Goal: Information Seeking & Learning: Learn about a topic

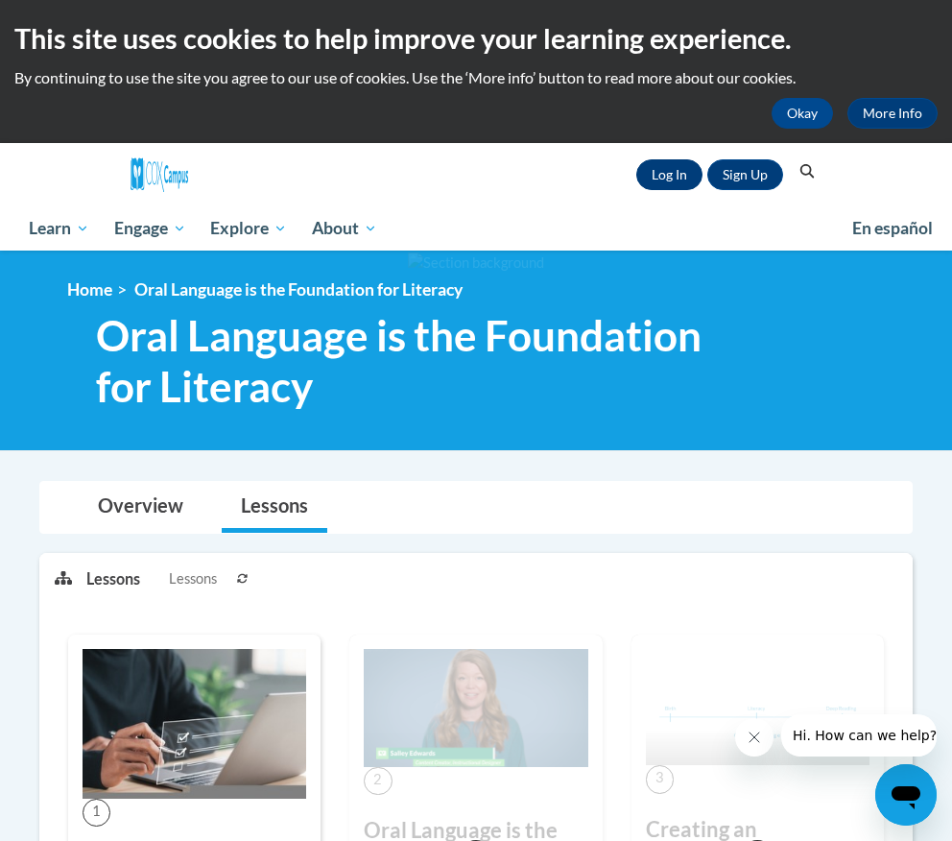
click at [675, 181] on link "Log In" at bounding box center [669, 174] width 66 height 31
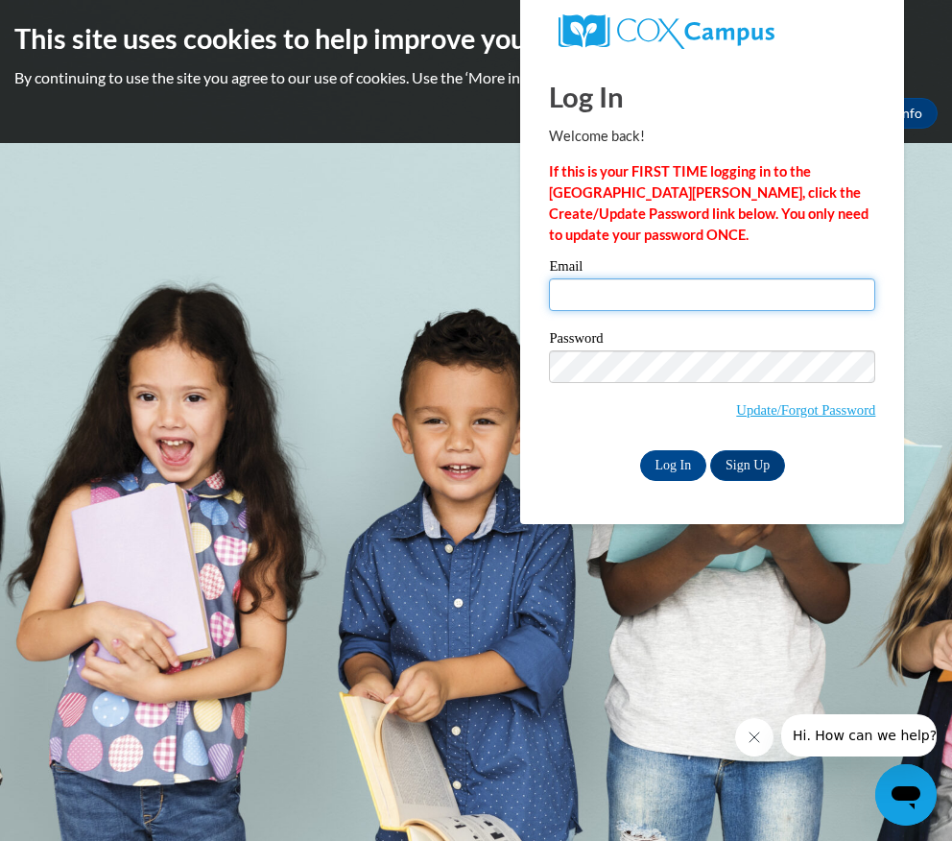
type input "stephanie.mentkowski@muskegonorway.org"
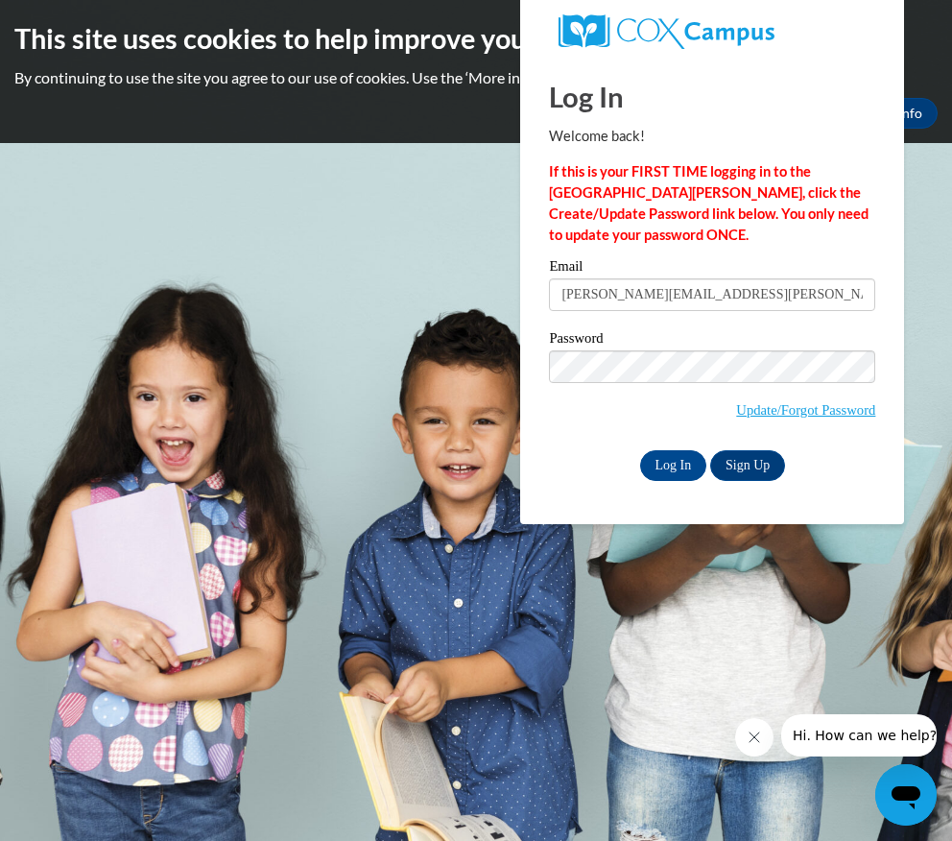
click at [676, 478] on div "Log In Sign Up" at bounding box center [712, 465] width 326 height 31
click at [675, 465] on input "Log In" at bounding box center [673, 465] width 67 height 31
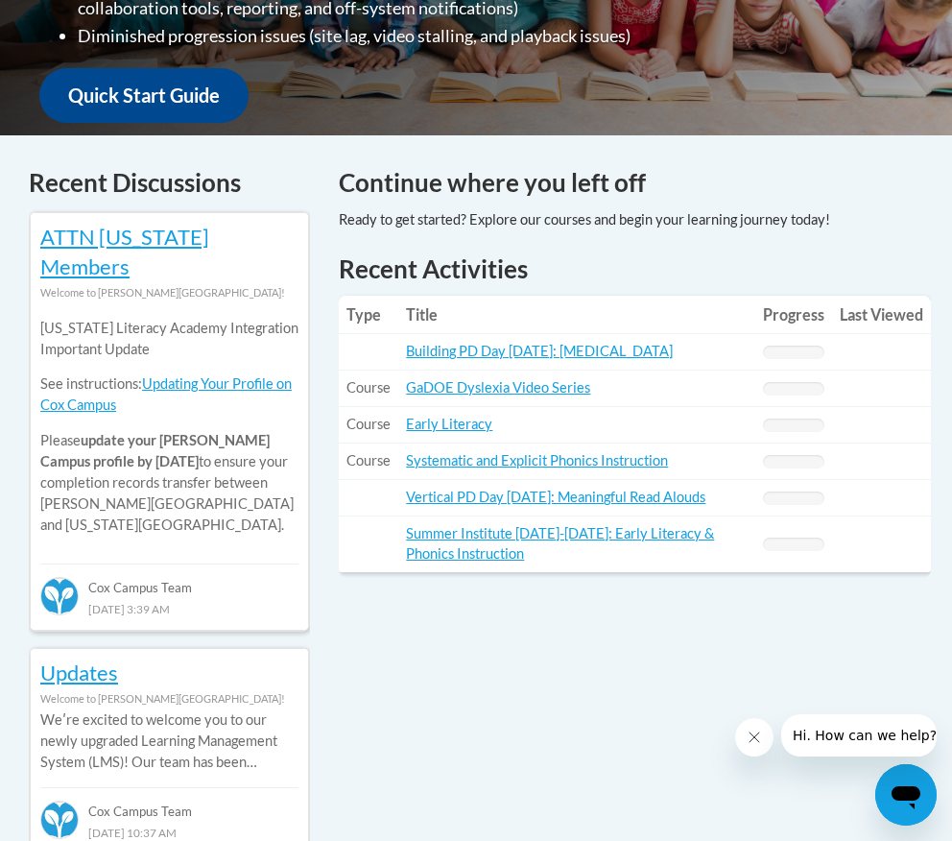
scroll to position [313, 0]
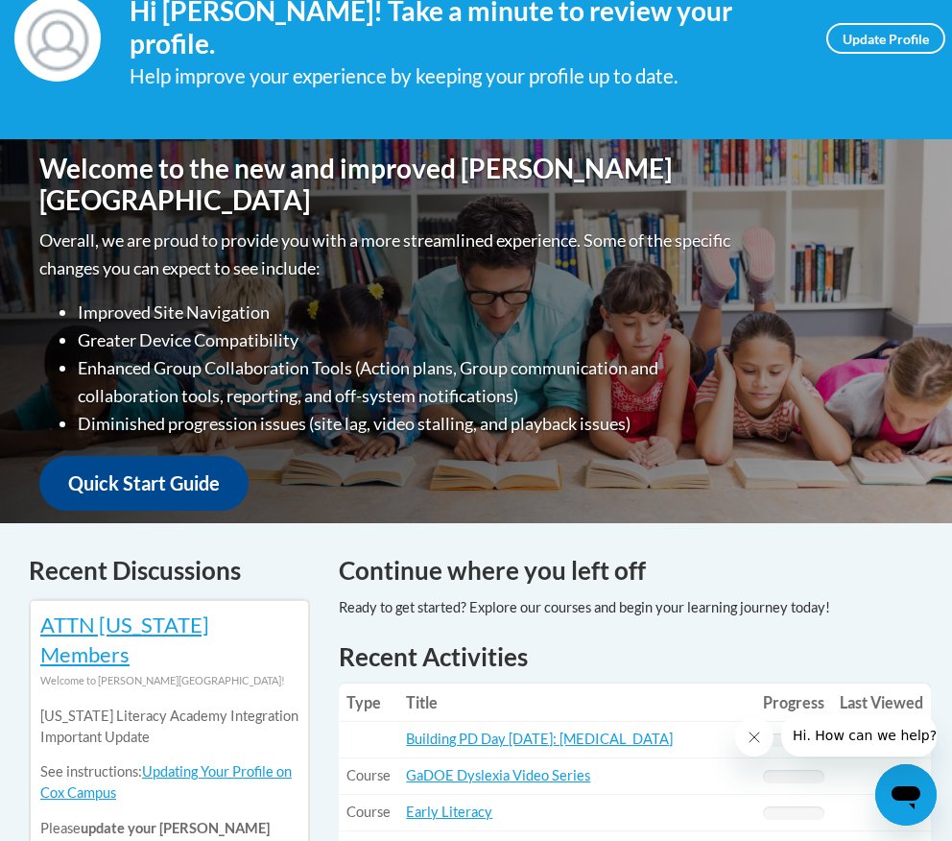
drag, startPoint x: 650, startPoint y: 628, endPoint x: 662, endPoint y: 554, distance: 74.9
click at [662, 553] on div "Continue where you left off" at bounding box center [634, 595] width 621 height 87
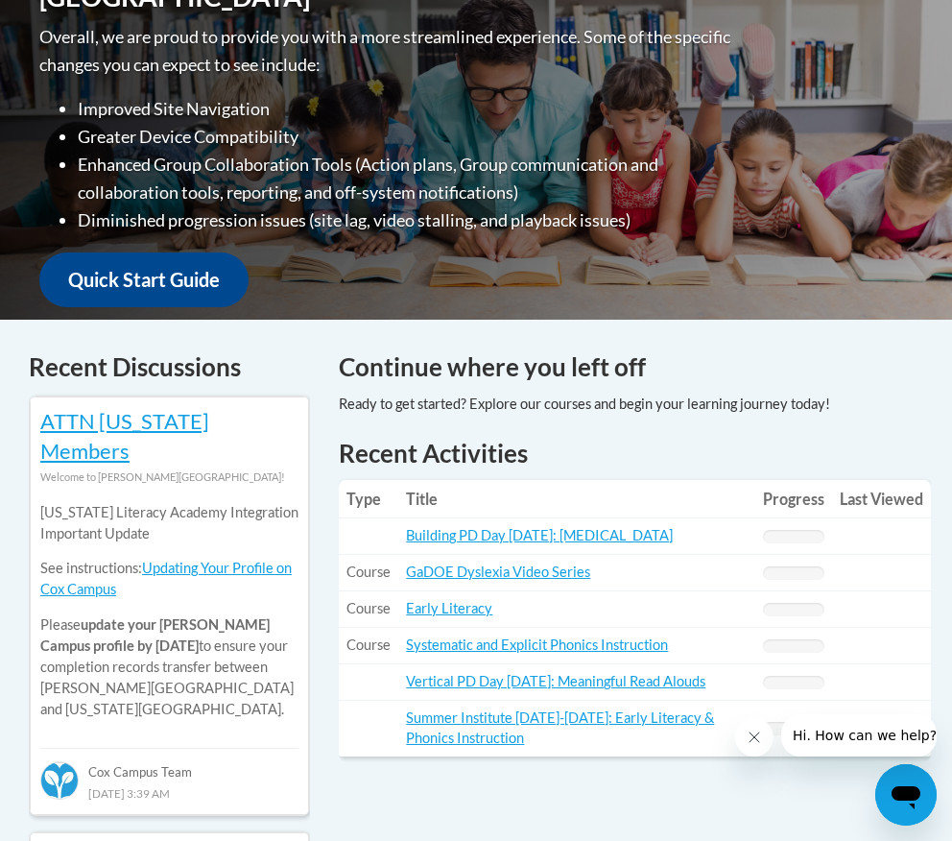
scroll to position [518, 0]
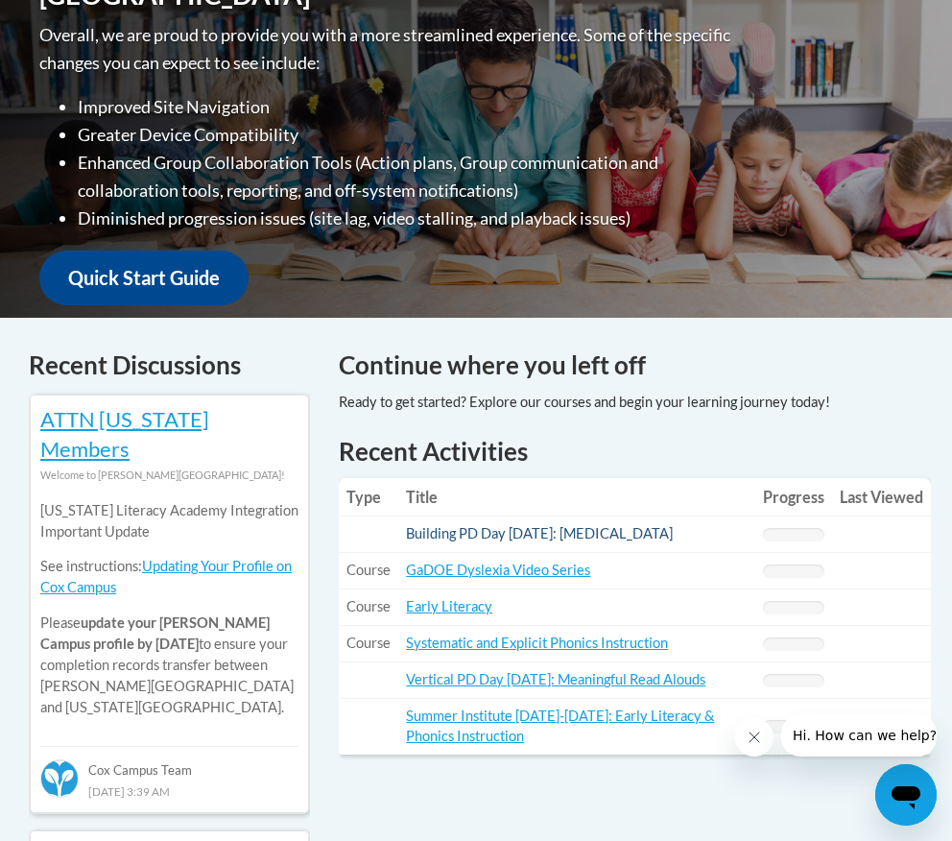
click at [639, 534] on link "Building PD Day August 19, 2025: Dyslexia" at bounding box center [539, 533] width 267 height 16
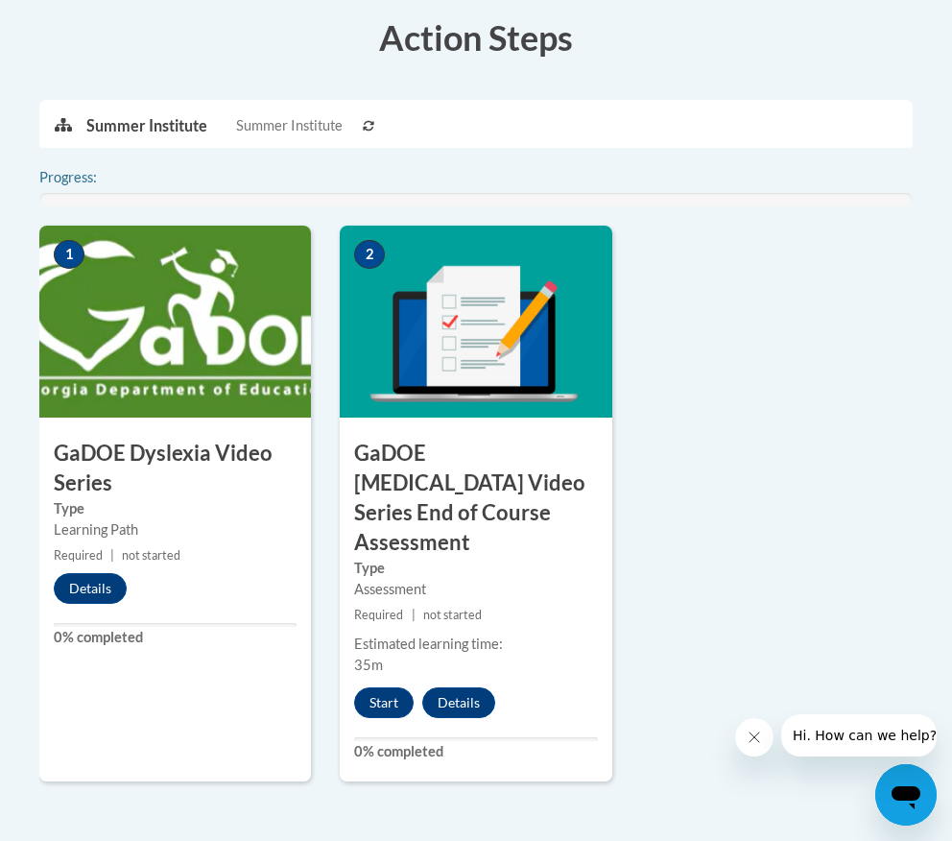
scroll to position [563, 0]
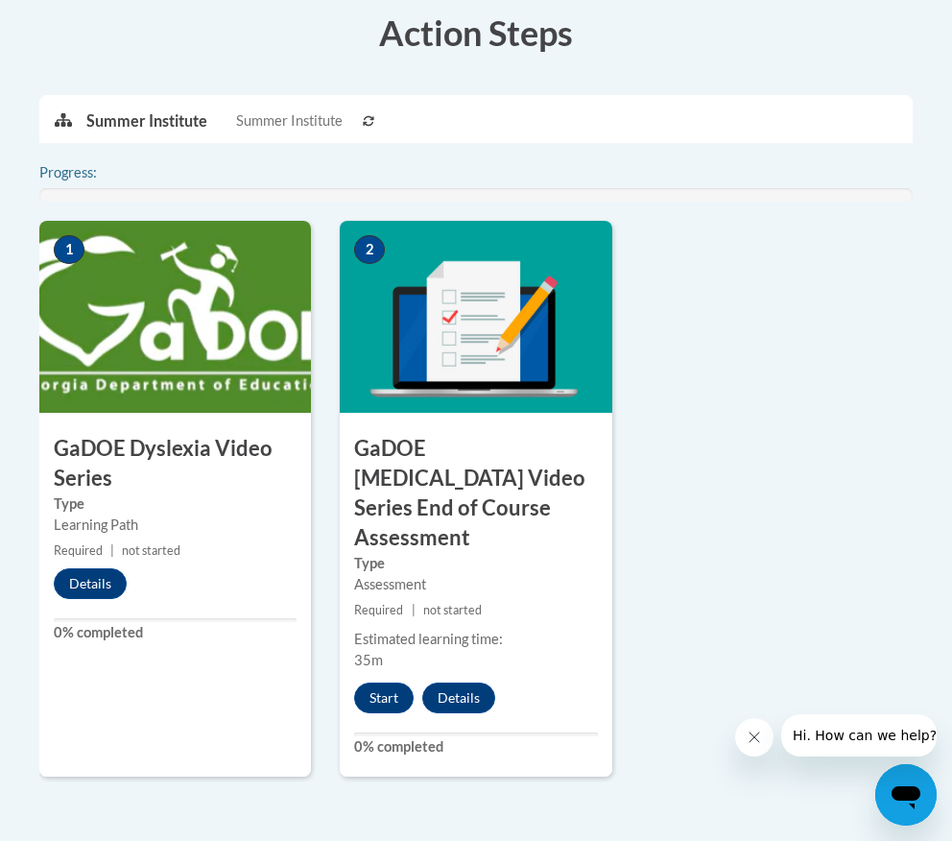
click at [212, 329] on img at bounding box center [175, 317] width 272 height 192
click at [92, 581] on button "Details" at bounding box center [90, 583] width 73 height 31
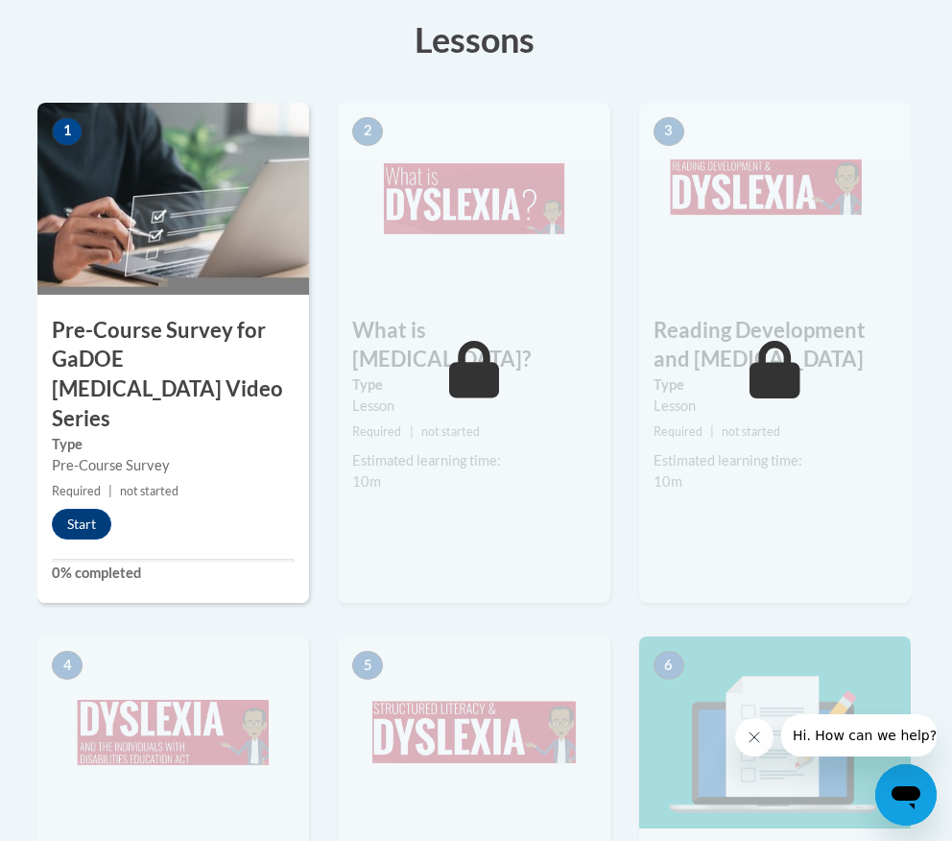
scroll to position [538, 2]
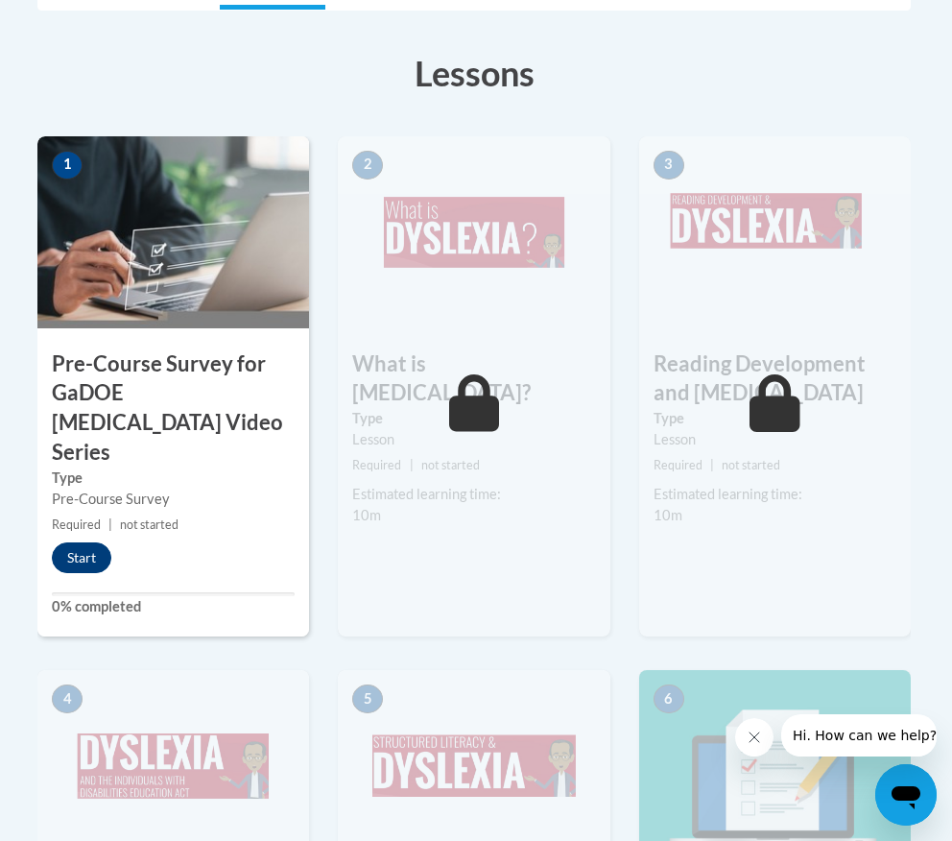
click at [83, 542] on button "Start" at bounding box center [82, 557] width 60 height 31
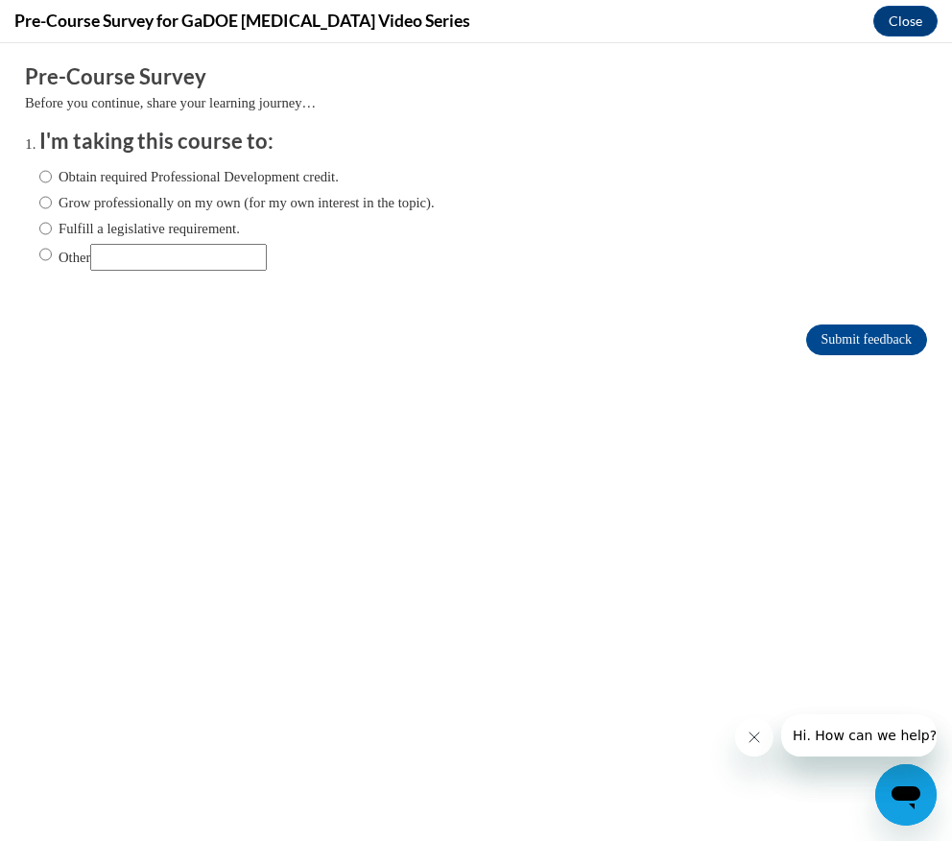
scroll to position [0, 0]
click at [43, 220] on input "Fulfill a legislative requirement." at bounding box center [45, 228] width 12 height 21
radio input "true"
click at [901, 343] on input "Submit feedback" at bounding box center [866, 339] width 121 height 31
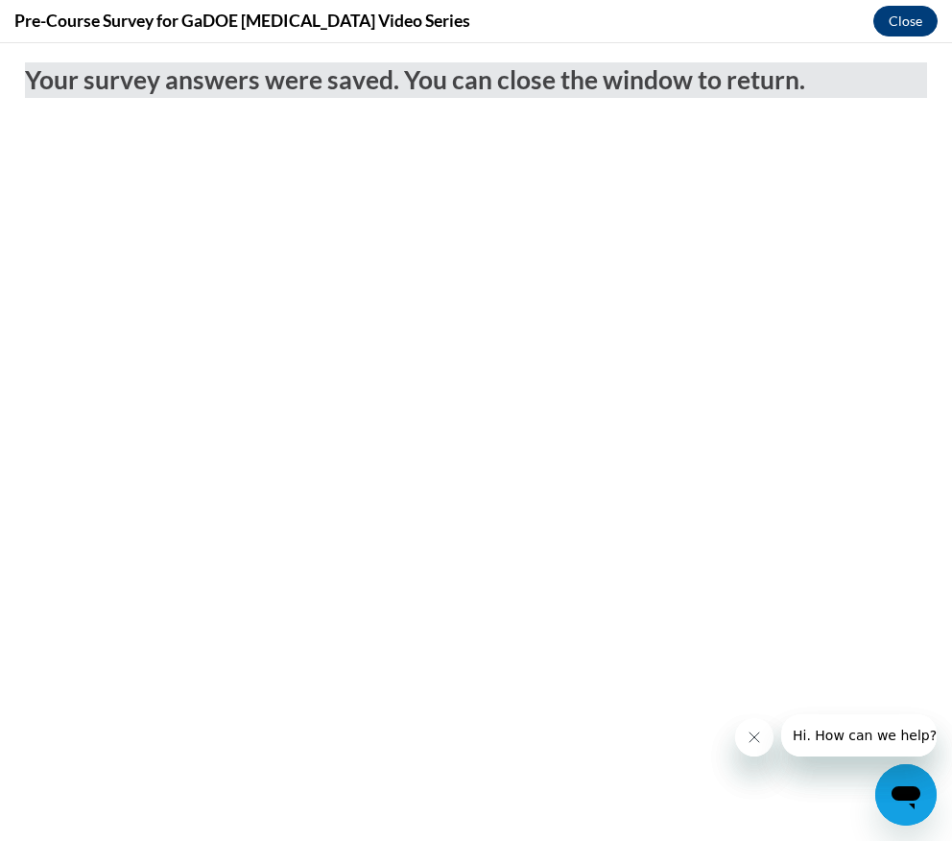
click at [906, 18] on button "Close" at bounding box center [905, 21] width 64 height 31
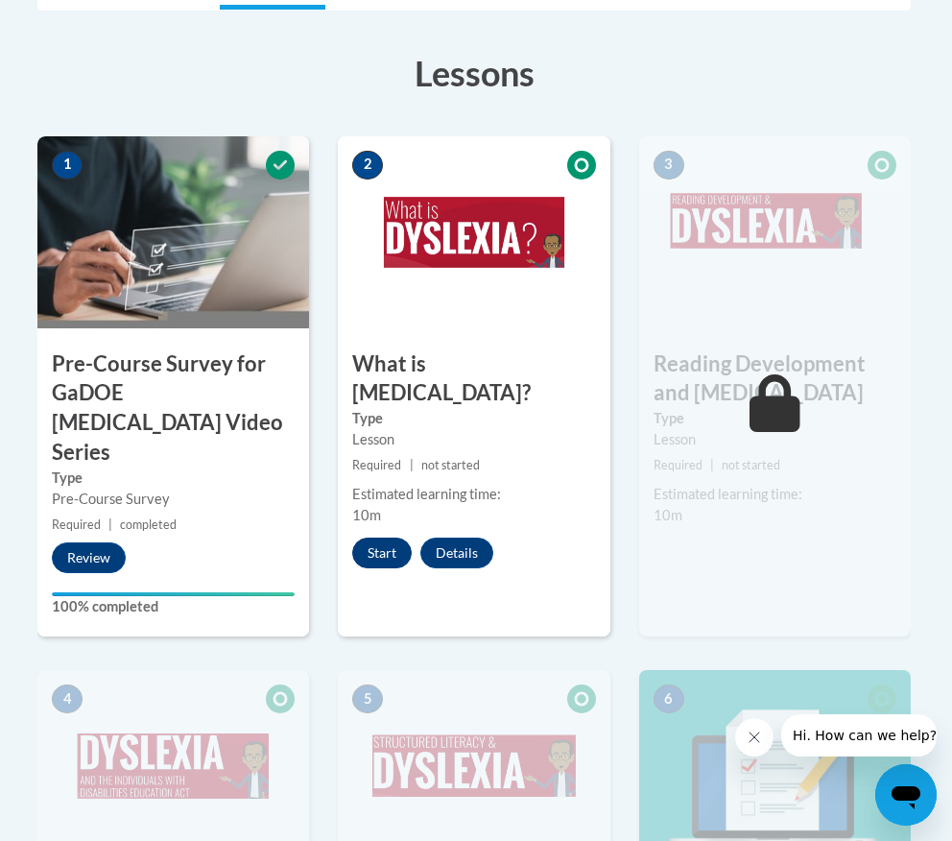
click at [385, 537] on button "Start" at bounding box center [382, 552] width 60 height 31
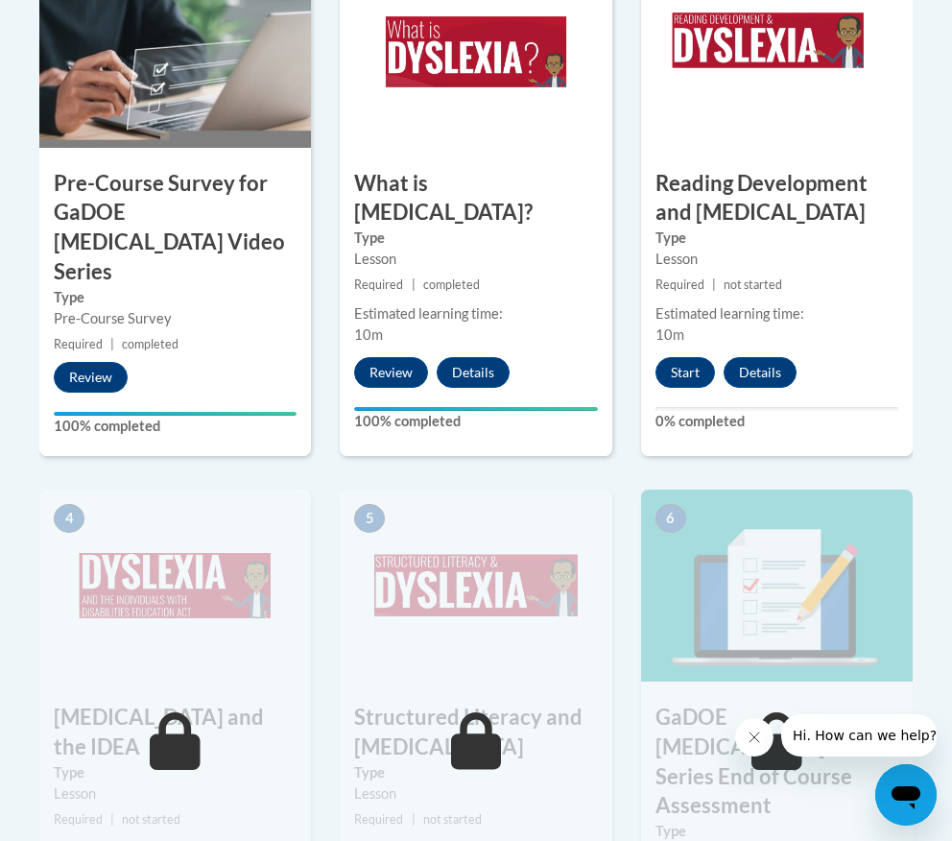
scroll to position [712, 0]
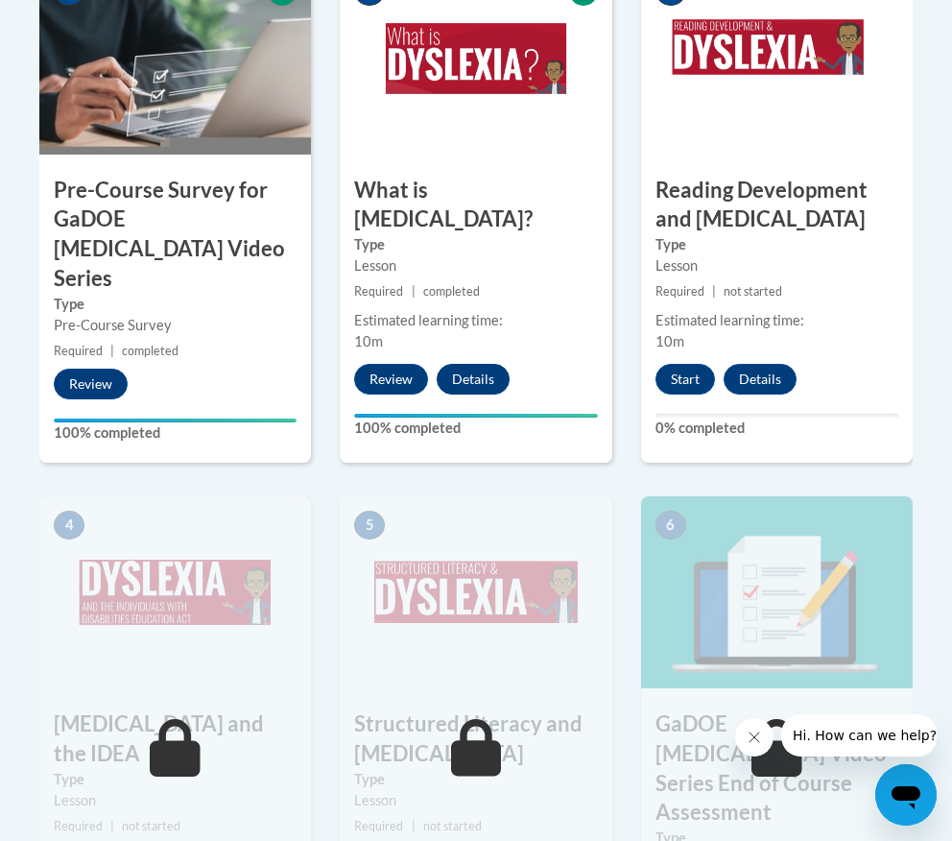
click at [481, 364] on button "Details" at bounding box center [473, 379] width 73 height 31
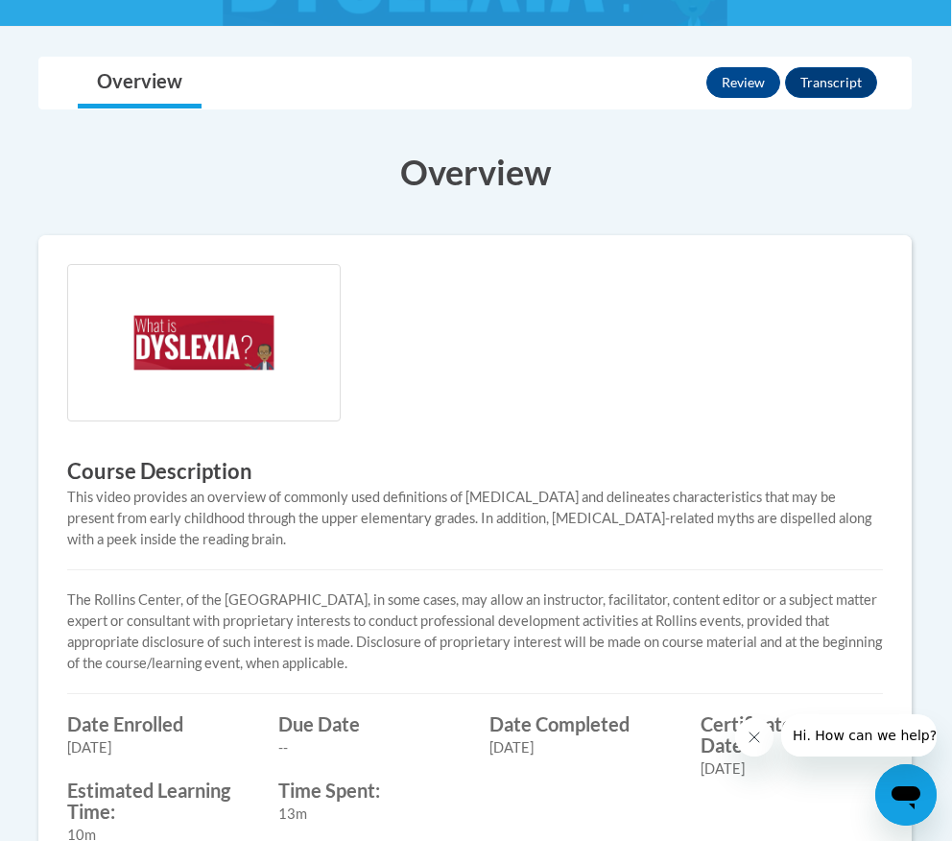
scroll to position [374, 1]
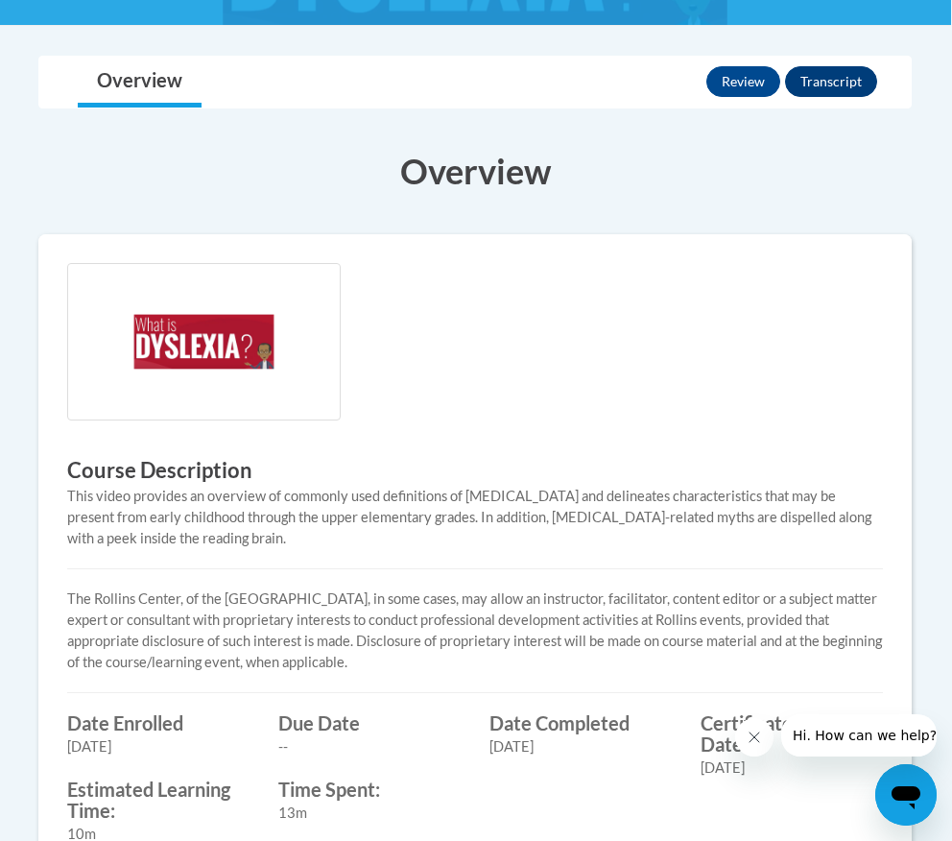
click at [844, 82] on button "Transcript" at bounding box center [831, 81] width 92 height 31
click at [737, 86] on button "Review" at bounding box center [743, 81] width 74 height 31
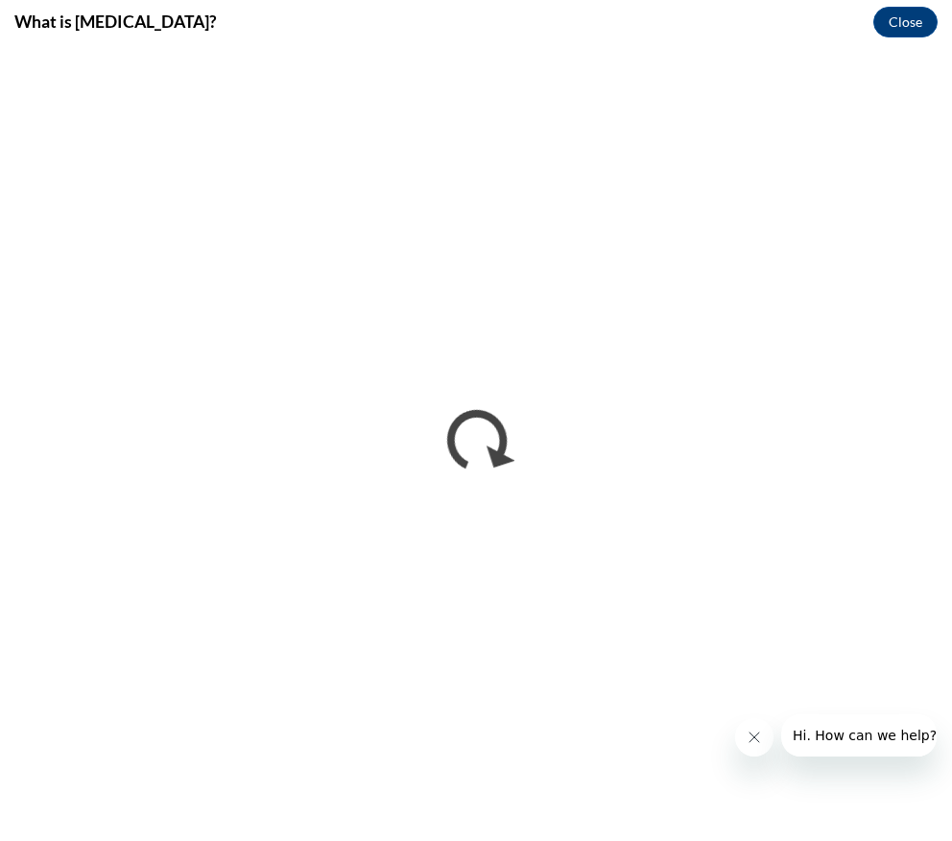
scroll to position [0, 0]
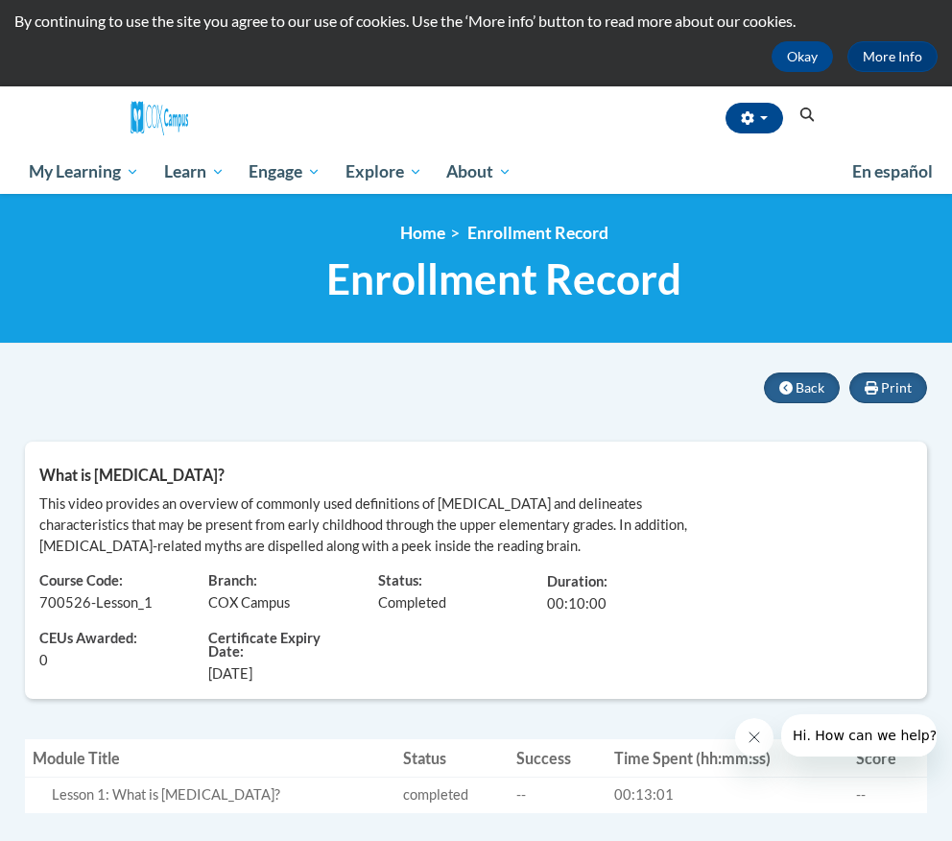
scroll to position [40, 0]
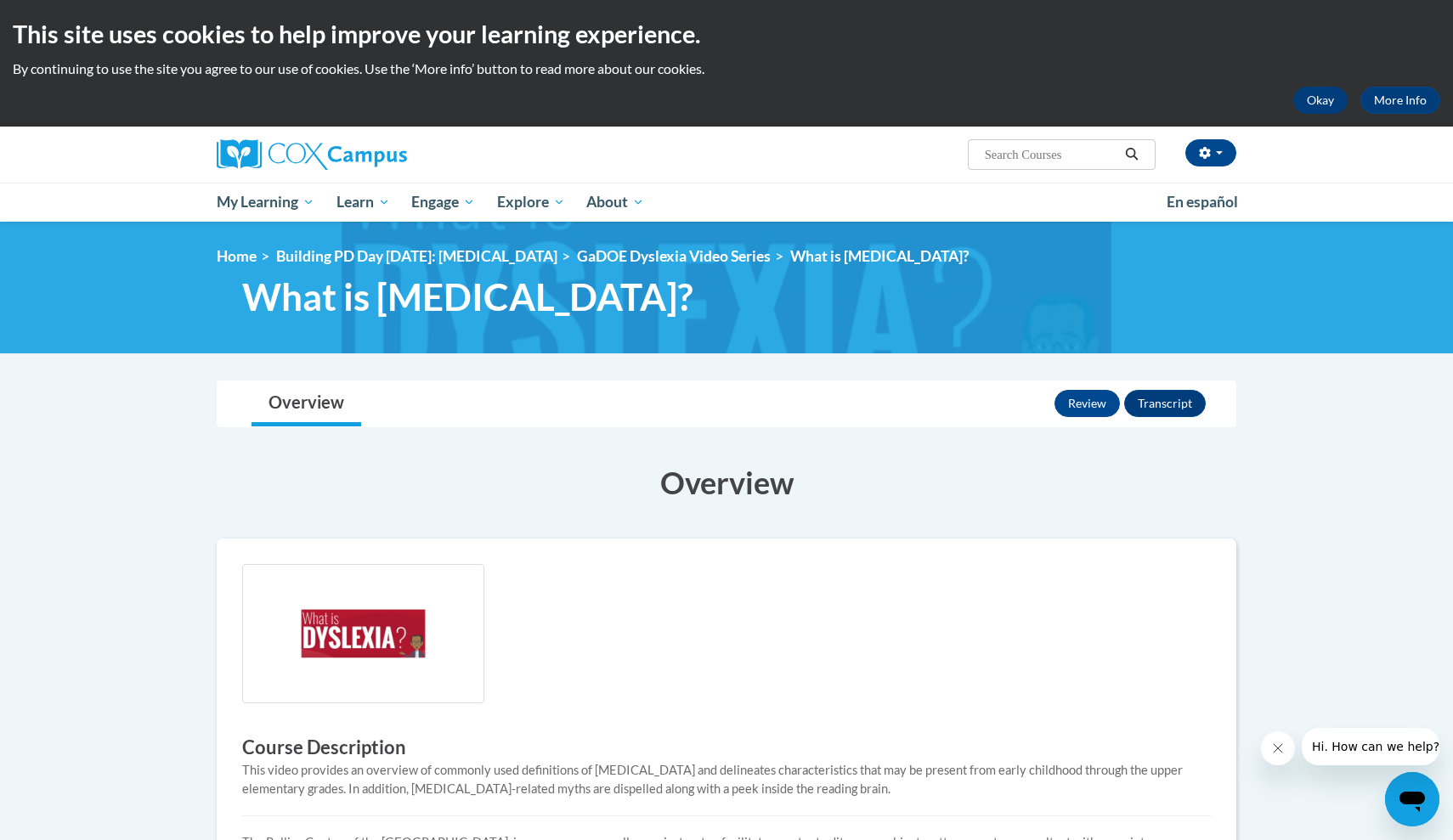
click at [842, 102] on button "Okay" at bounding box center [1320, 100] width 54 height 27
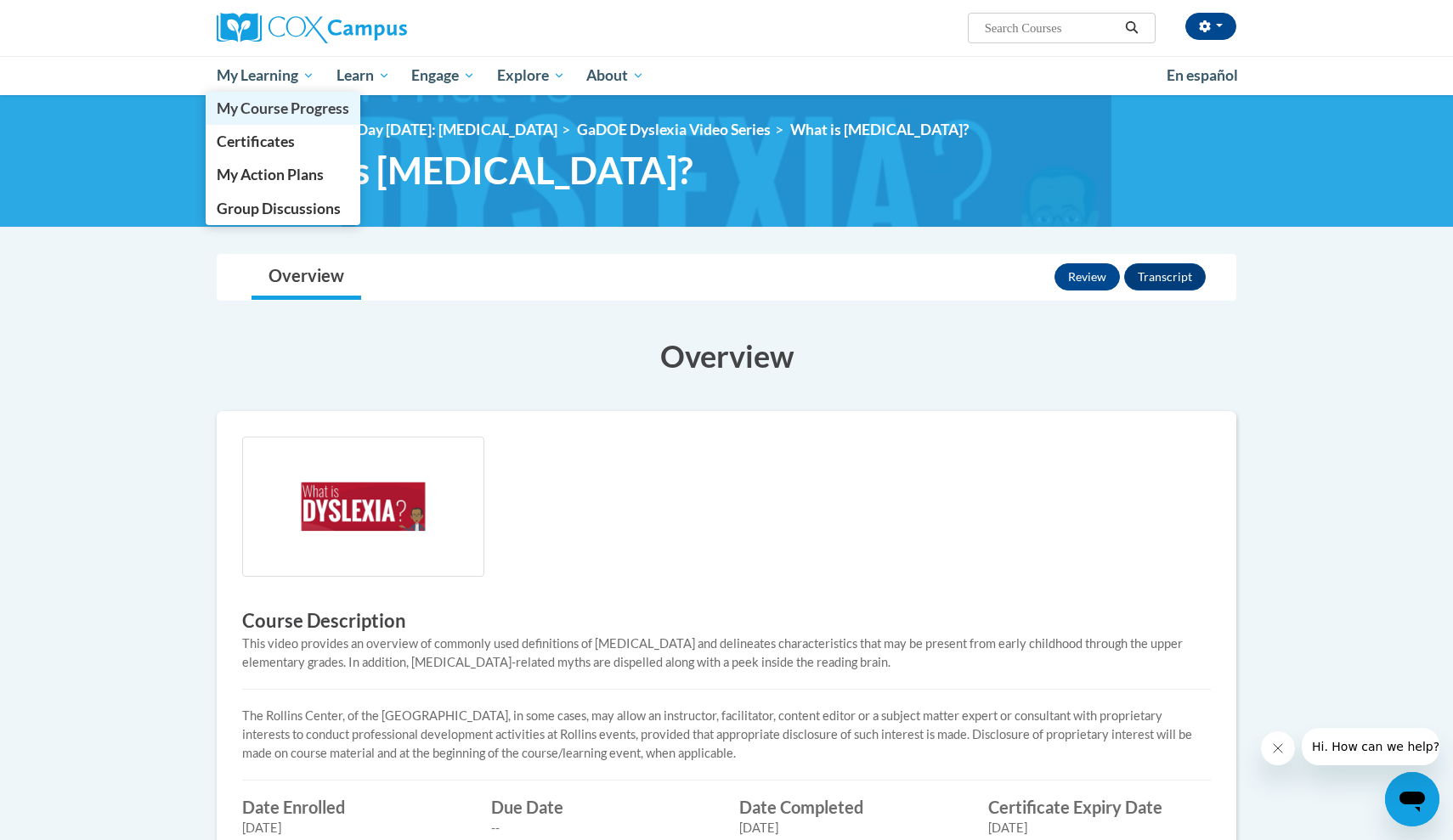
click at [316, 110] on span "My Course Progress" at bounding box center [283, 108] width 133 height 18
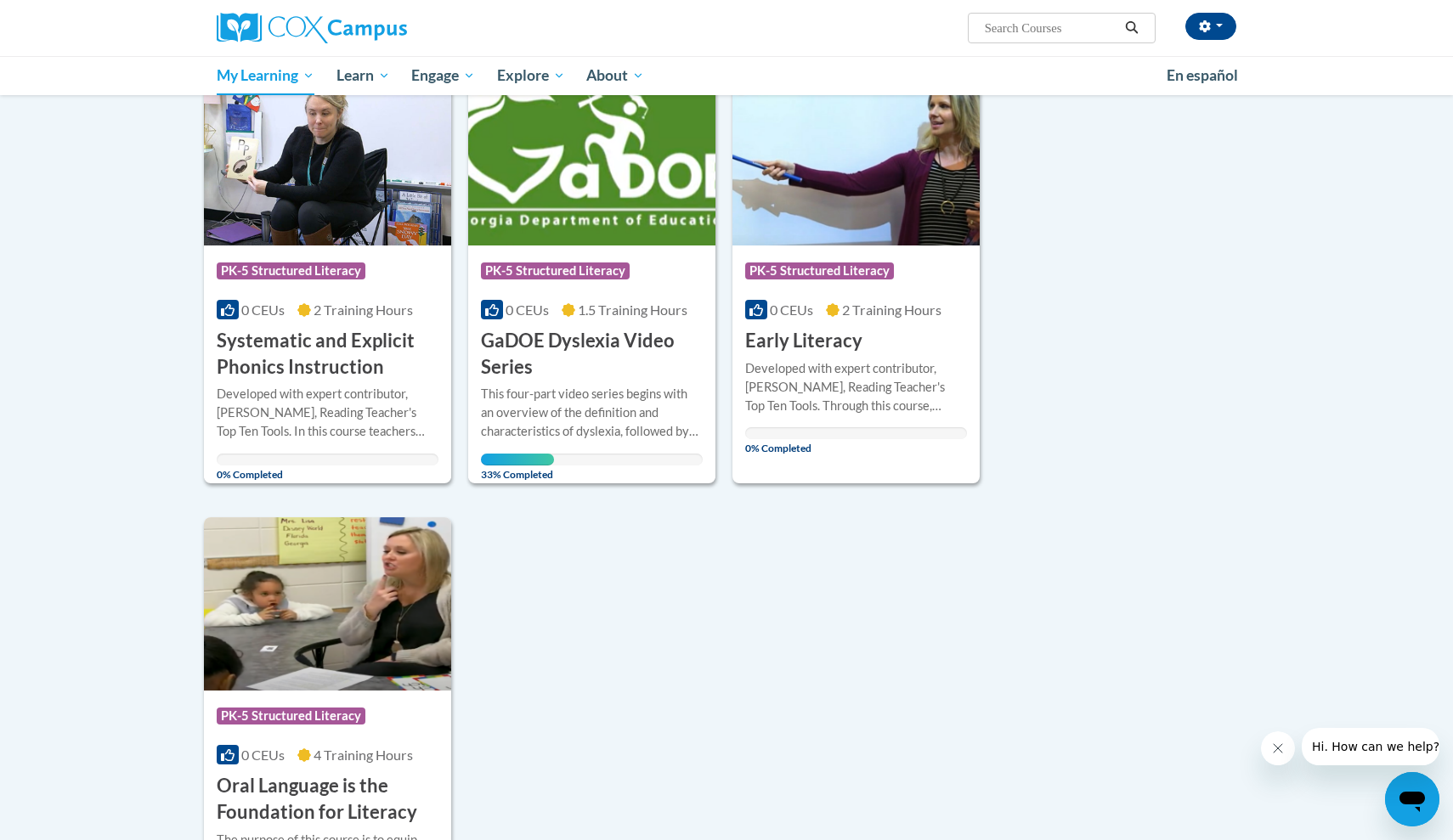
scroll to position [1123, 0]
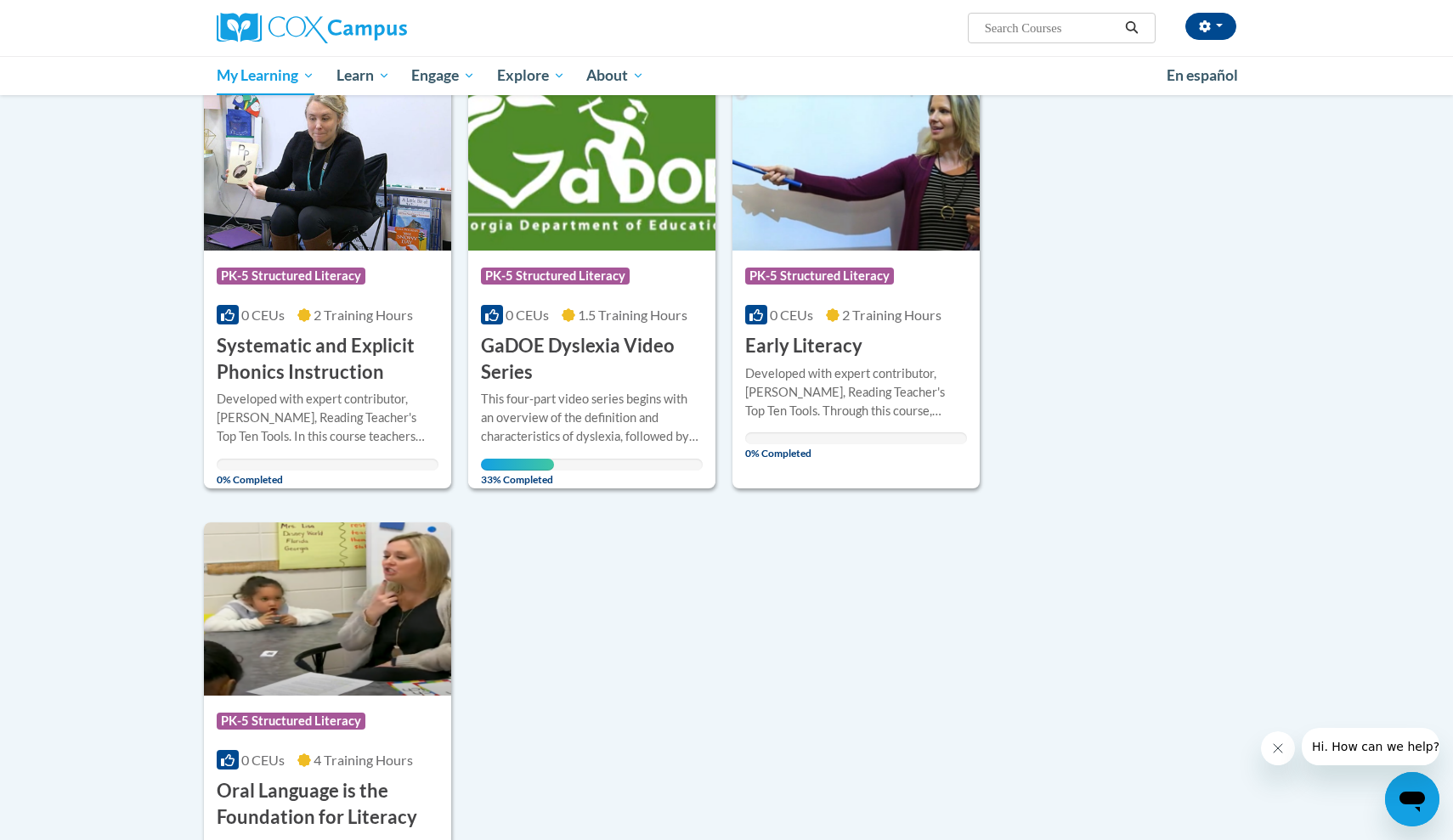
click at [602, 204] on img at bounding box center [591, 164] width 247 height 173
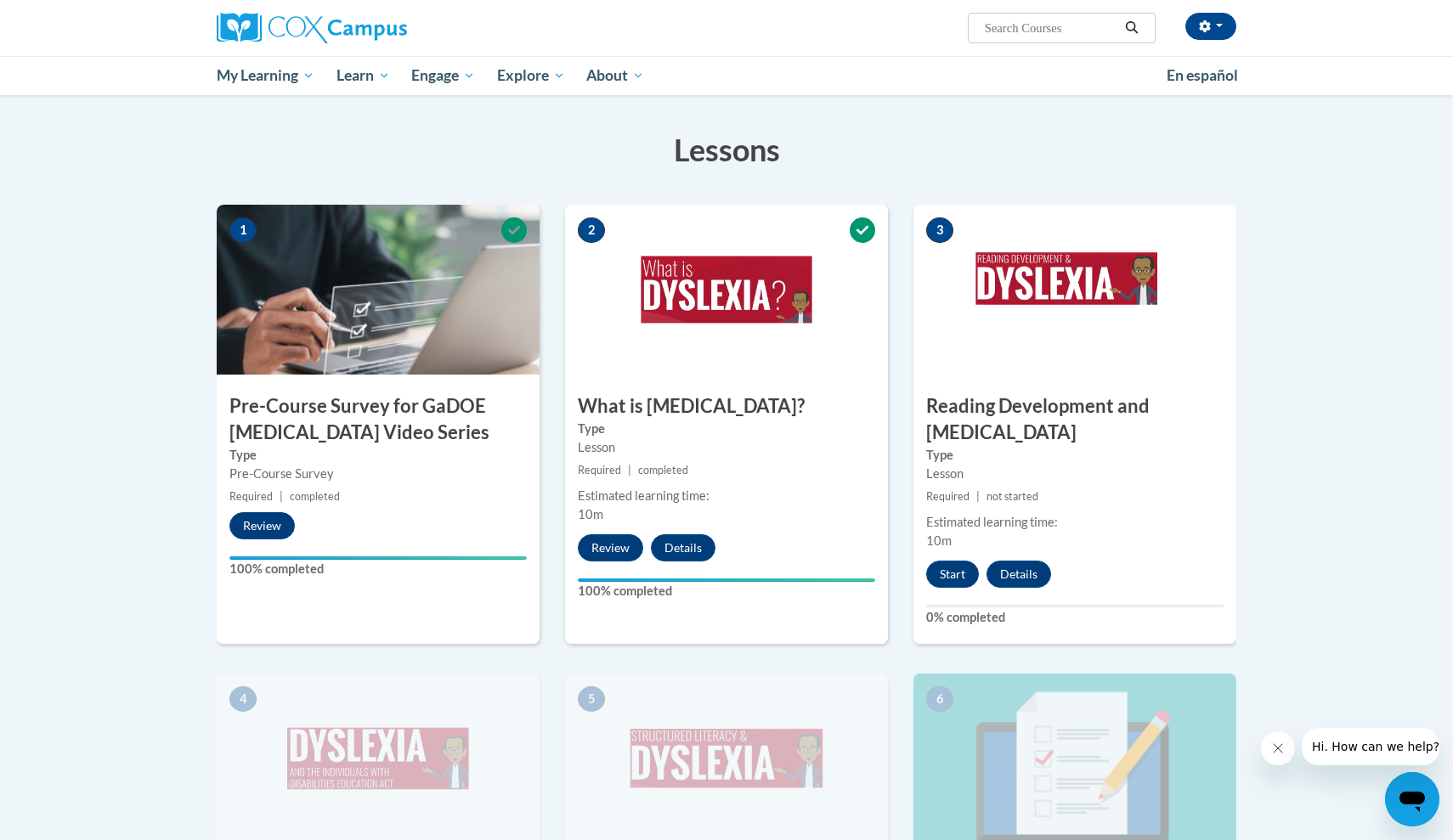
scroll to position [270, 0]
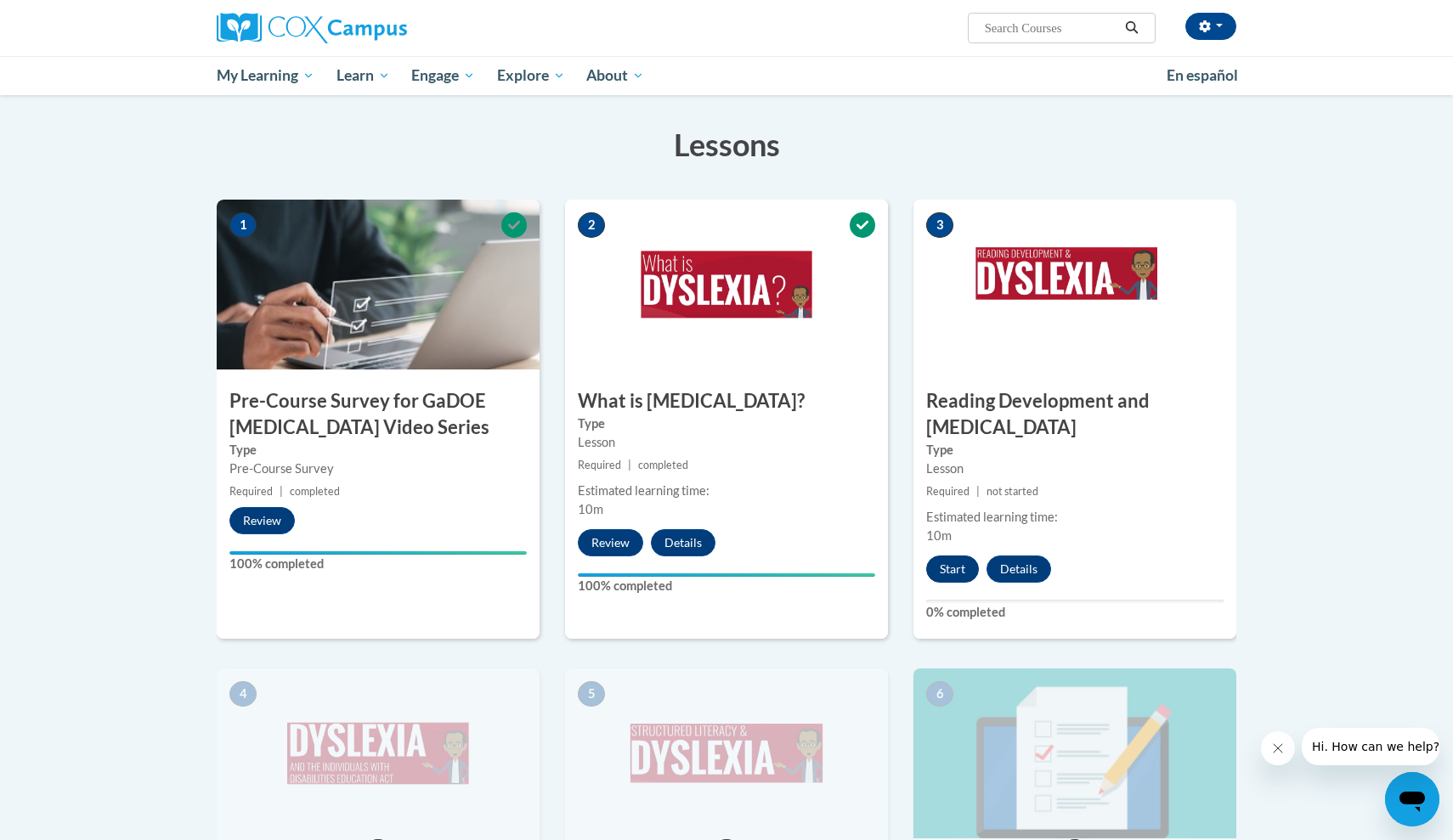
click at [949, 556] on button "Start" at bounding box center [953, 569] width 53 height 27
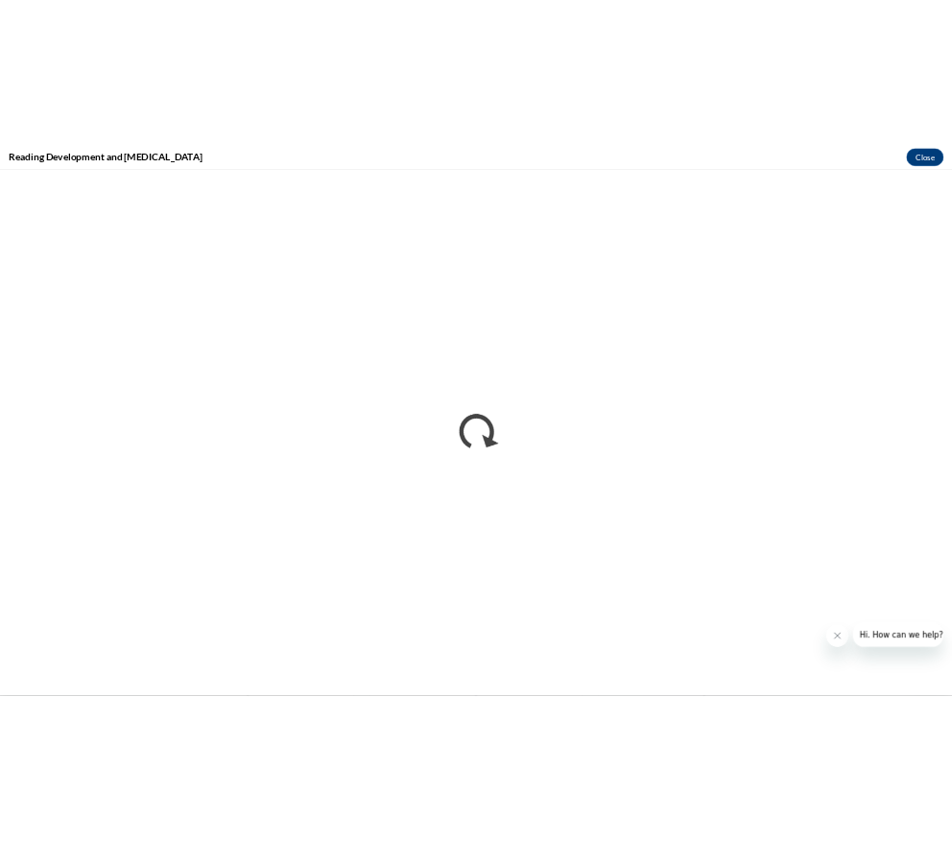
scroll to position [0, 0]
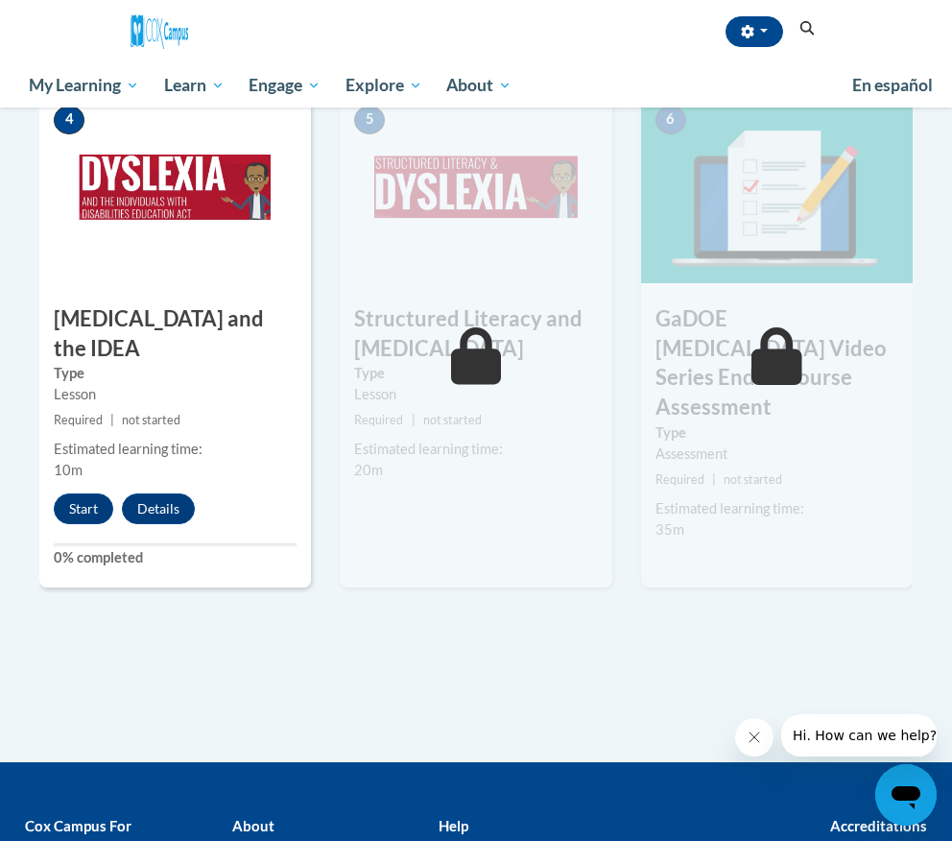
scroll to position [973, 0]
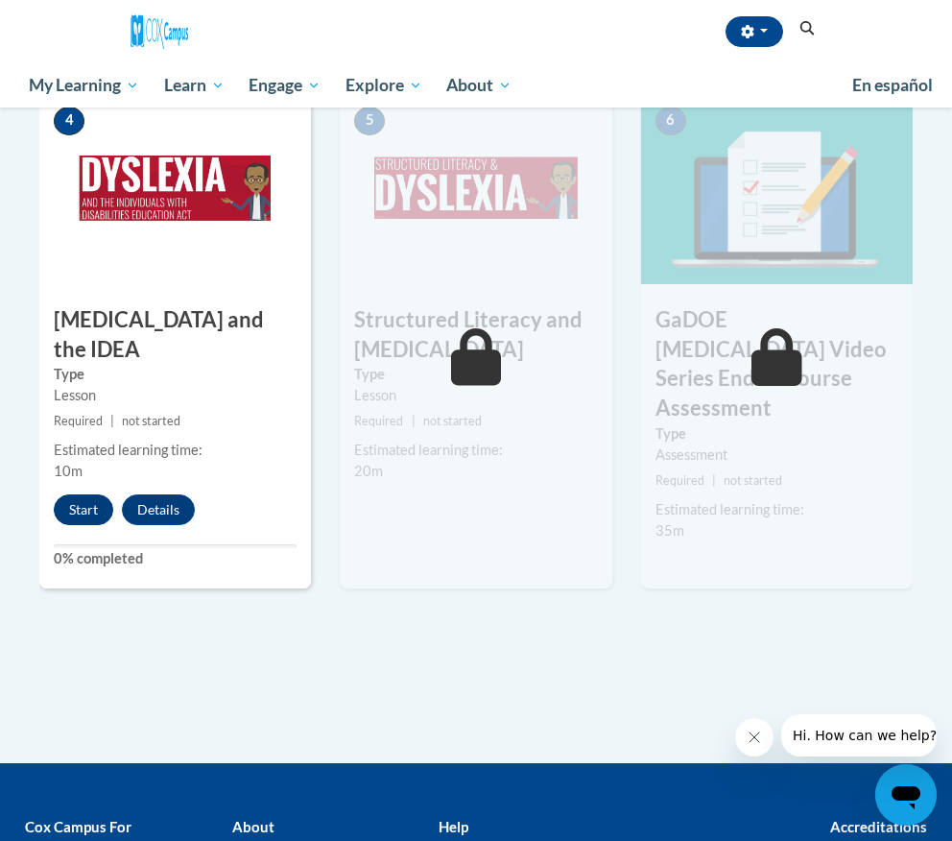
click at [94, 494] on button "Start" at bounding box center [84, 509] width 60 height 31
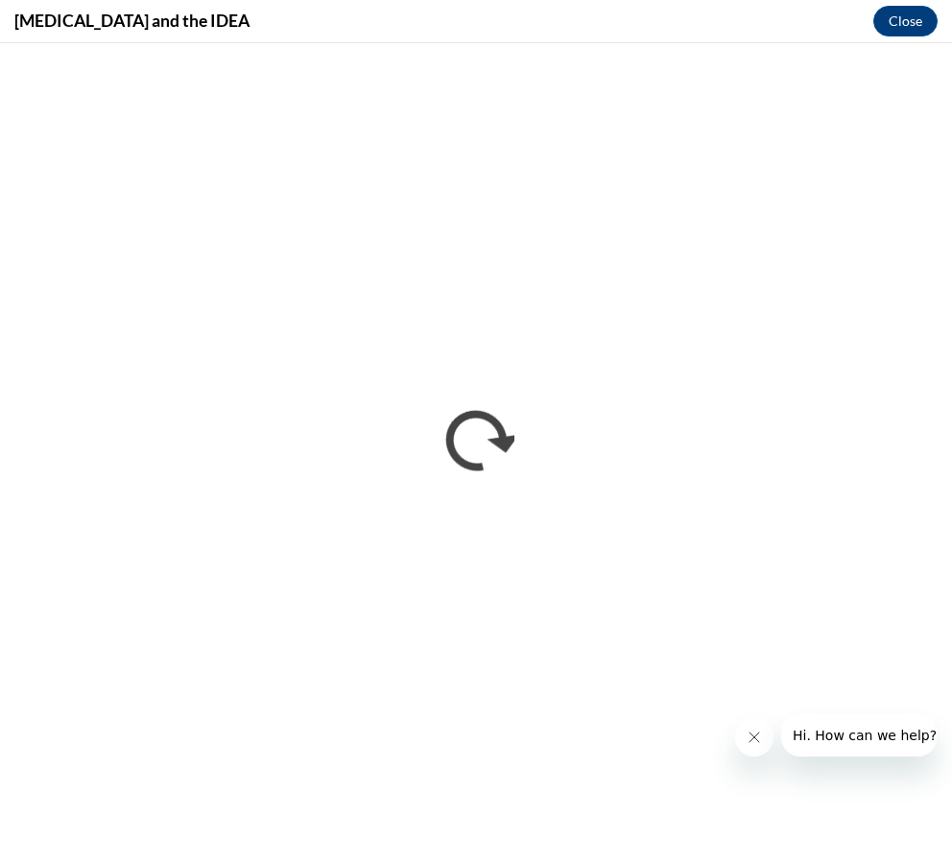
scroll to position [0, 0]
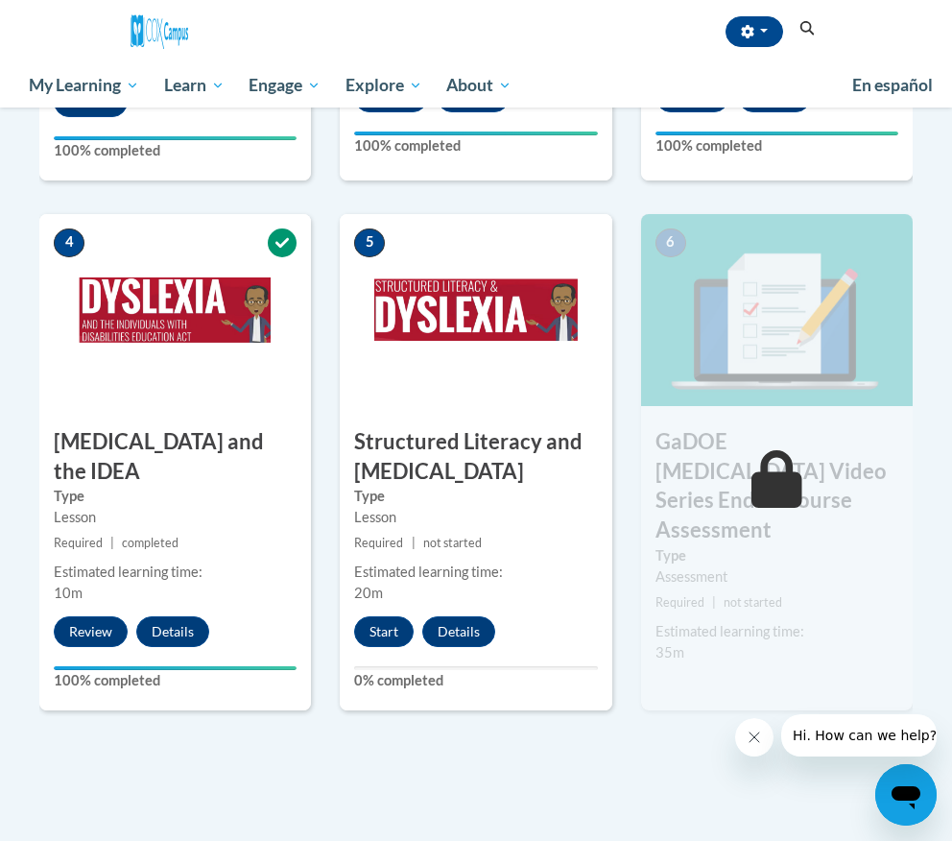
scroll to position [778, 0]
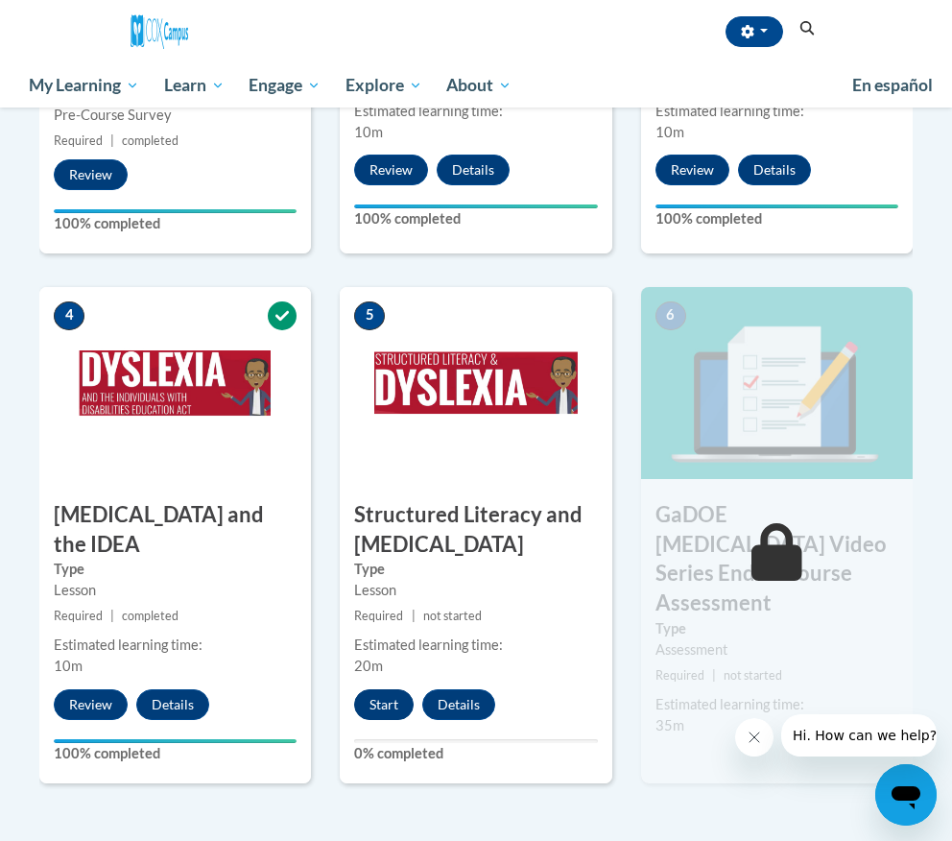
click at [393, 693] on button "Start" at bounding box center [384, 704] width 60 height 31
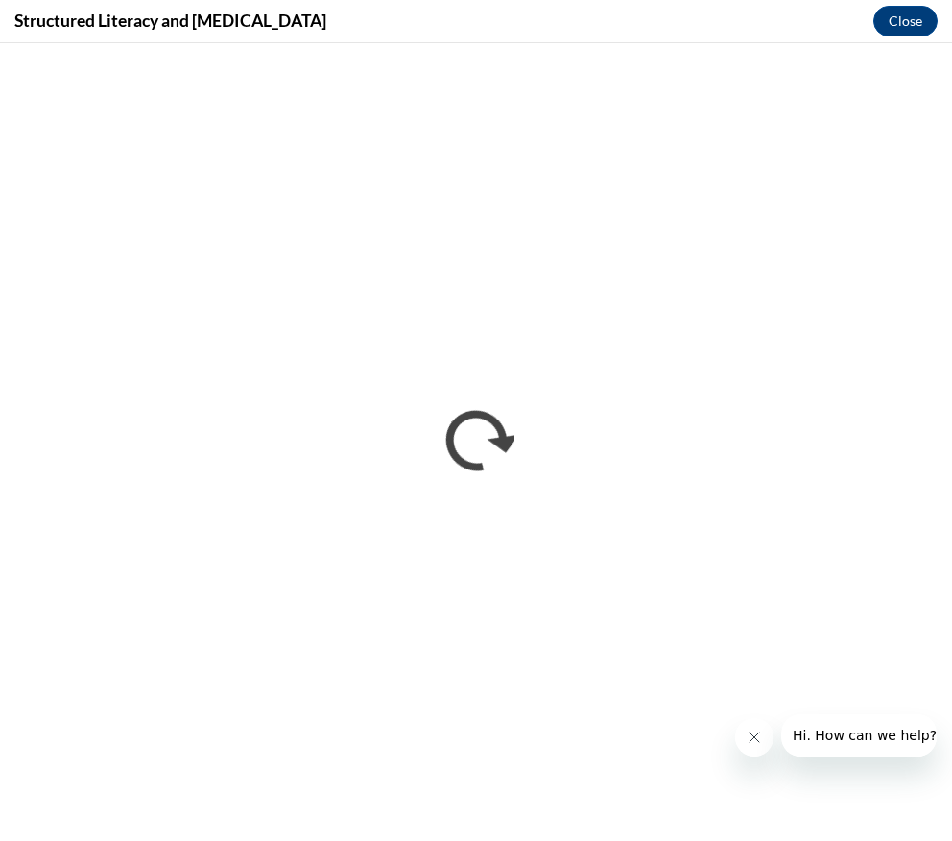
scroll to position [0, 0]
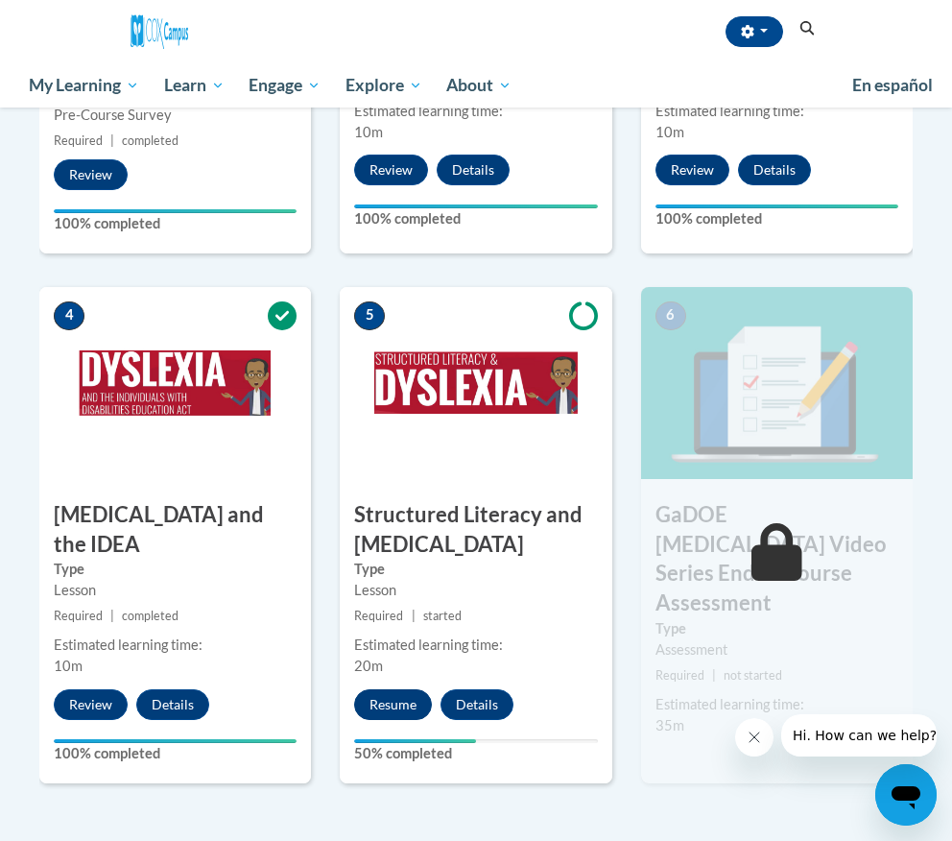
click at [403, 697] on button "Resume" at bounding box center [393, 704] width 78 height 31
